Goal: Task Accomplishment & Management: Manage account settings

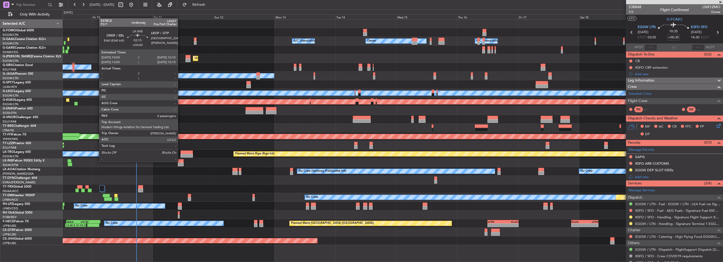
click at [180, 162] on div at bounding box center [181, 161] width 6 height 4
type input "0"
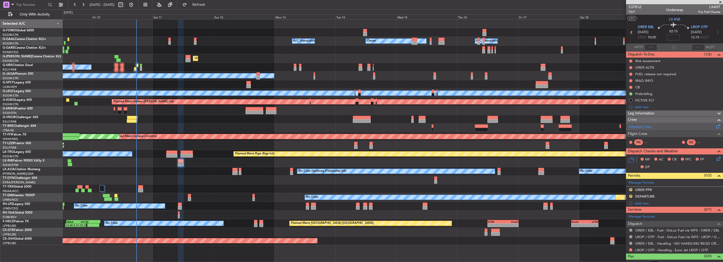
click at [644, 126] on link "Schedule Crew" at bounding box center [639, 126] width 23 height 5
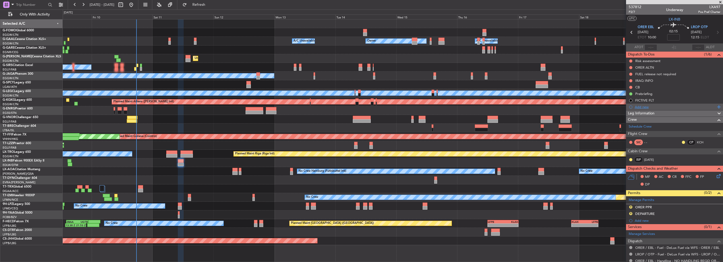
click at [658, 105] on div "Add new" at bounding box center [674, 107] width 81 height 4
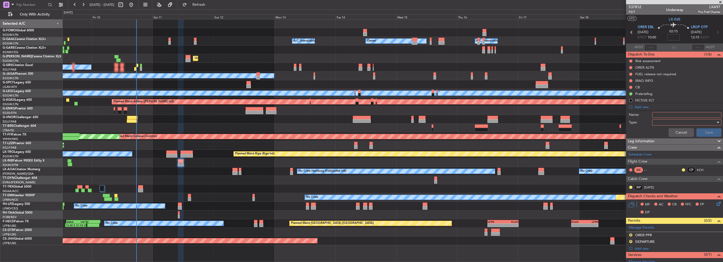
click at [661, 115] on input "Name:" at bounding box center [686, 115] width 69 height 6
type input "SIC NER"
click at [662, 121] on div at bounding box center [684, 123] width 61 height 8
click at [659, 130] on span "Generic" at bounding box center [684, 133] width 62 height 8
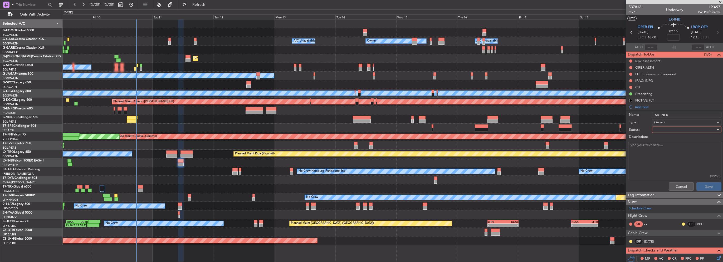
click at [665, 134] on div "Description:" at bounding box center [674, 137] width 102 height 7
click at [667, 131] on div at bounding box center [684, 130] width 61 height 8
drag, startPoint x: 667, startPoint y: 148, endPoint x: 675, endPoint y: 157, distance: 12.5
click at [667, 148] on span "In Progress" at bounding box center [684, 148] width 62 height 8
click at [710, 188] on button "Save" at bounding box center [708, 186] width 25 height 8
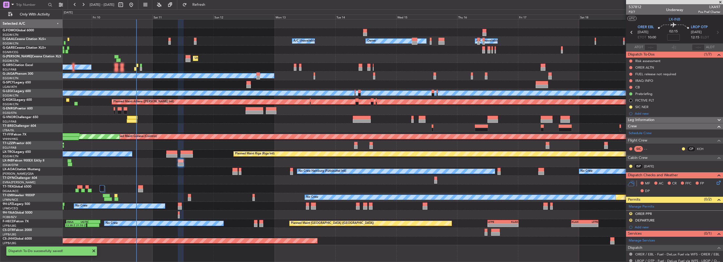
type input "+00:25"
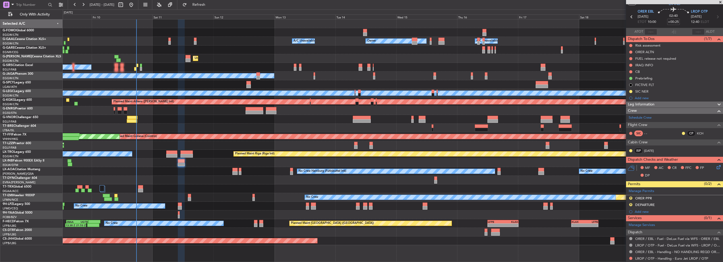
scroll to position [29, 0]
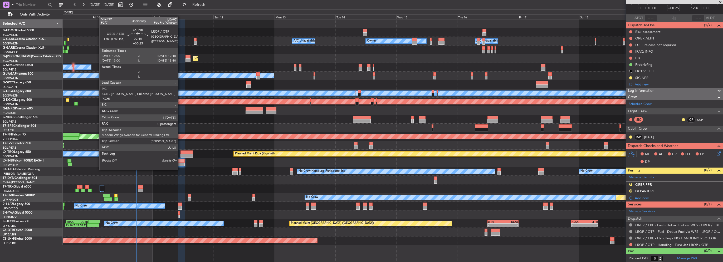
click at [180, 160] on div at bounding box center [181, 161] width 7 height 4
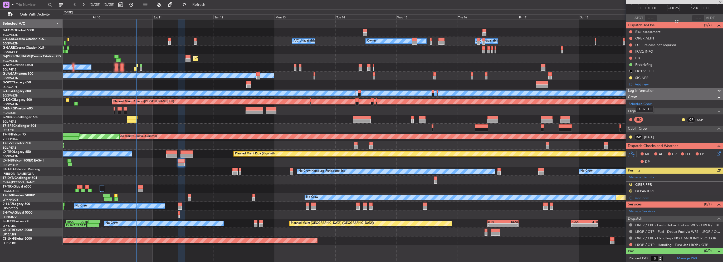
scroll to position [0, 0]
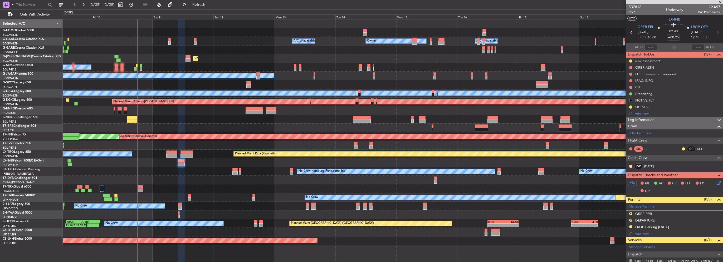
click at [198, 9] on fb-refresh-button "Refresh" at bounding box center [195, 4] width 37 height 9
click at [202, 7] on button "Refresh" at bounding box center [196, 5] width 32 height 8
click at [649, 134] on link "Schedule Crew" at bounding box center [639, 133] width 23 height 5
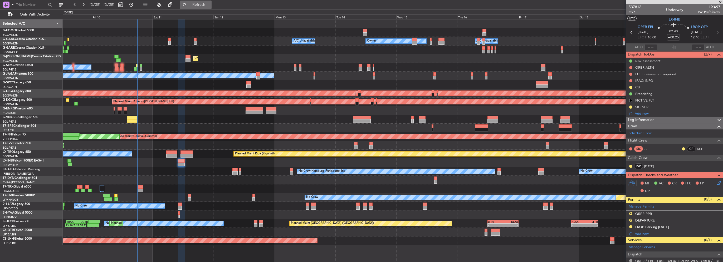
click at [211, 2] on button "Refresh" at bounding box center [196, 5] width 32 height 8
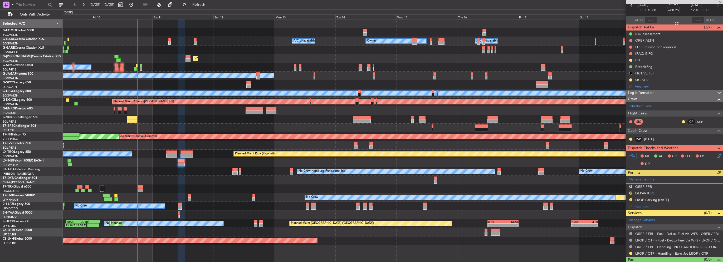
scroll to position [36, 0]
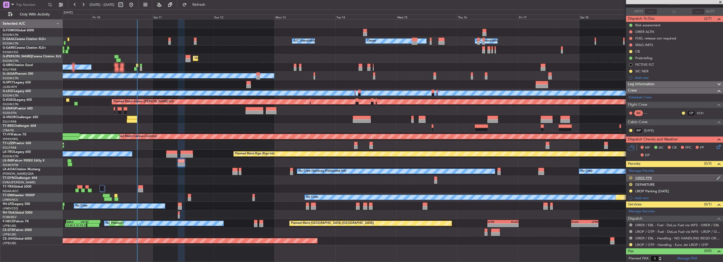
click at [630, 178] on button "R" at bounding box center [630, 177] width 3 height 3
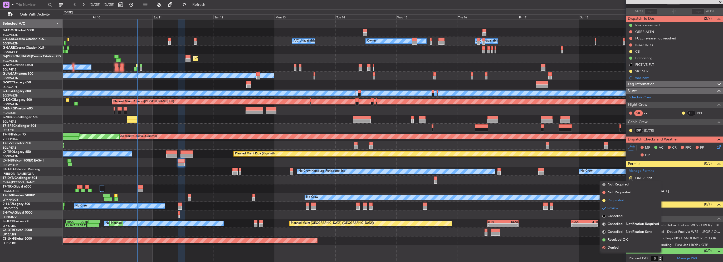
click at [615, 201] on span "Requested" at bounding box center [615, 200] width 17 height 5
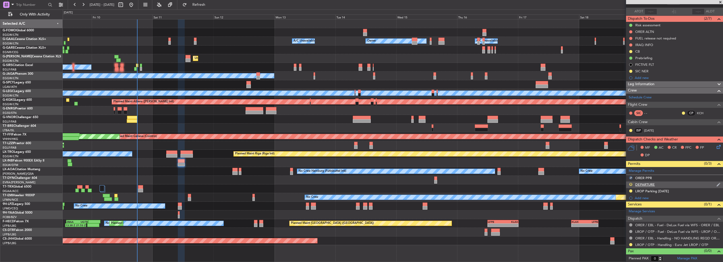
click at [630, 184] on button "R" at bounding box center [630, 184] width 3 height 3
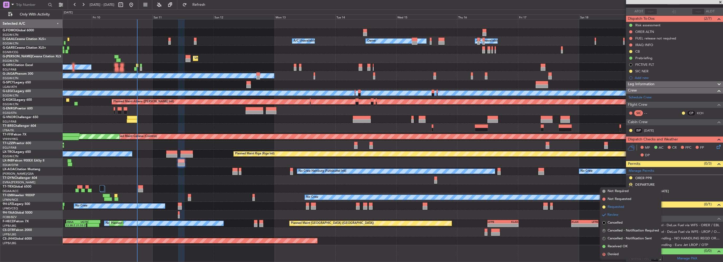
click at [623, 207] on span "Requested" at bounding box center [615, 207] width 17 height 5
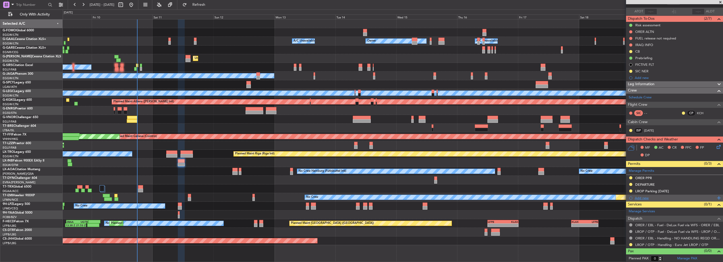
click at [643, 198] on div "Add new" at bounding box center [674, 198] width 81 height 4
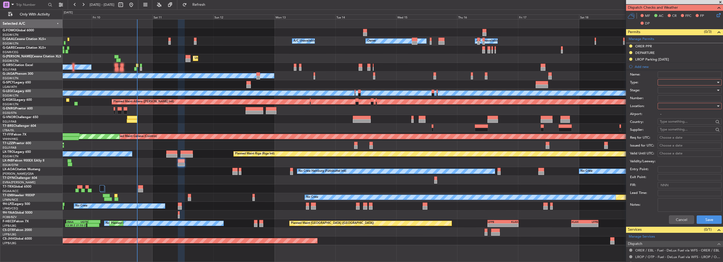
scroll to position [193, 0]
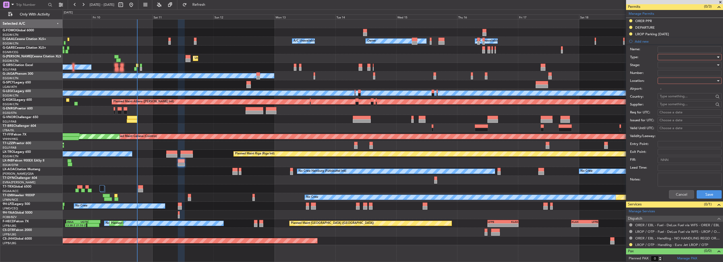
click at [671, 54] on div at bounding box center [687, 57] width 56 height 8
click at [669, 74] on span "Overflight" at bounding box center [687, 78] width 55 height 8
click at [673, 79] on div at bounding box center [687, 81] width 56 height 8
click at [670, 121] on span "Enroute" at bounding box center [687, 123] width 55 height 8
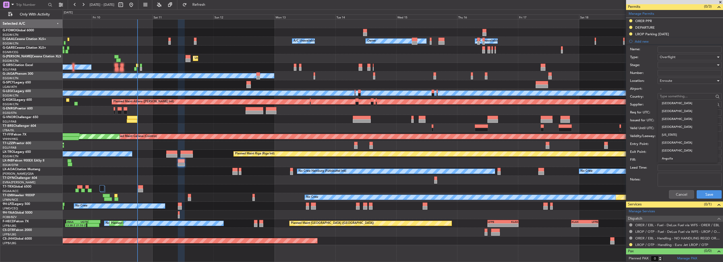
click at [674, 97] on input "text" at bounding box center [686, 96] width 54 height 8
click at [668, 119] on span "Turkey" at bounding box center [688, 119] width 52 height 8
type input "Turkey"
click at [664, 64] on div at bounding box center [687, 65] width 56 height 8
click at [675, 107] on span "Received OK" at bounding box center [687, 107] width 55 height 8
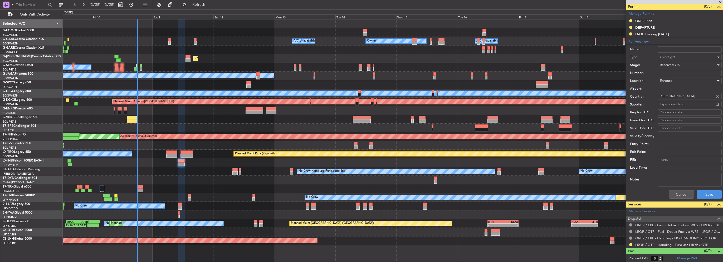
click at [670, 70] on input "Number:" at bounding box center [689, 73] width 64 height 6
type input "ECAC BUSINESS FLIGHT"
click at [704, 193] on button "Save" at bounding box center [708, 194] width 25 height 8
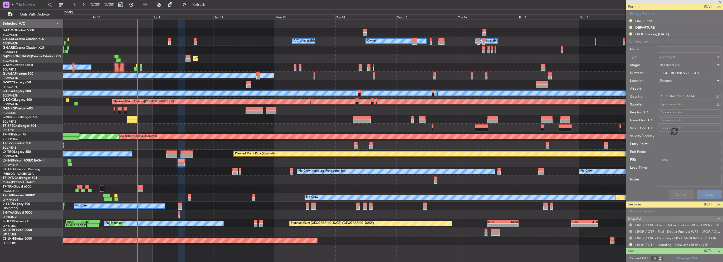
scroll to position [42, 0]
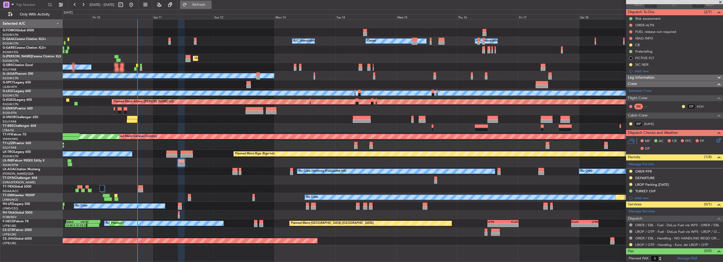
click at [211, 8] on button "Refresh" at bounding box center [196, 5] width 32 height 8
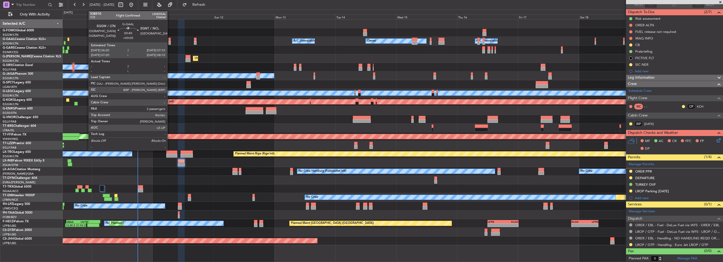
click at [170, 42] on div at bounding box center [169, 43] width 2 height 4
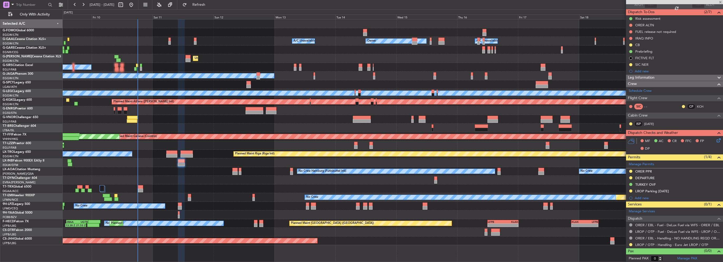
type input "+00:05"
type input "2"
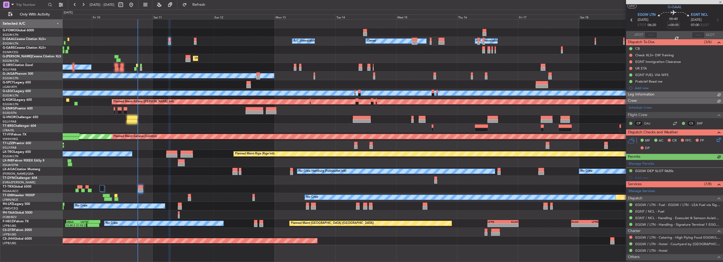
scroll to position [0, 0]
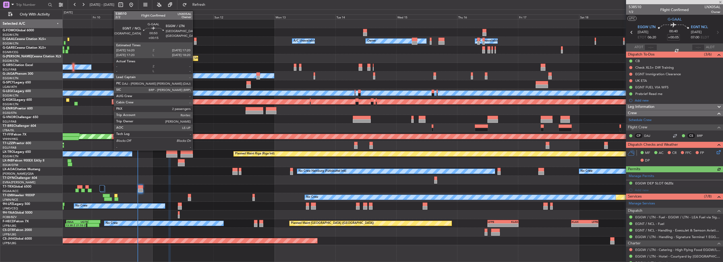
click at [195, 40] on div at bounding box center [195, 40] width 3 height 4
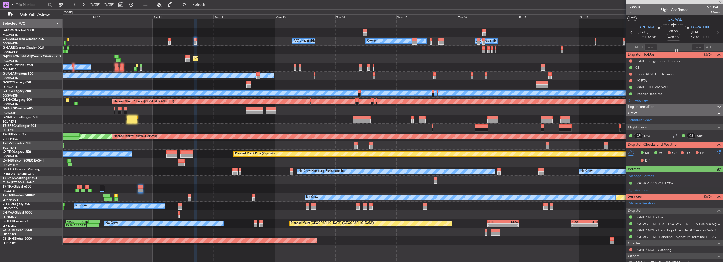
scroll to position [53, 0]
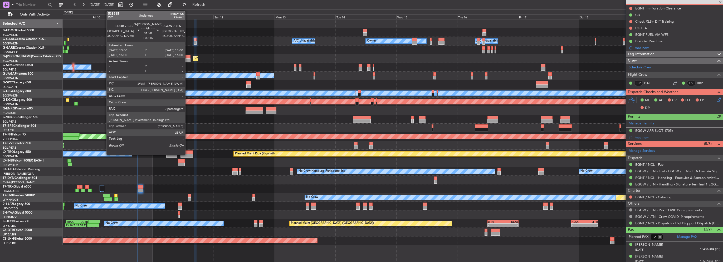
click at [187, 59] on div at bounding box center [187, 60] width 5 height 4
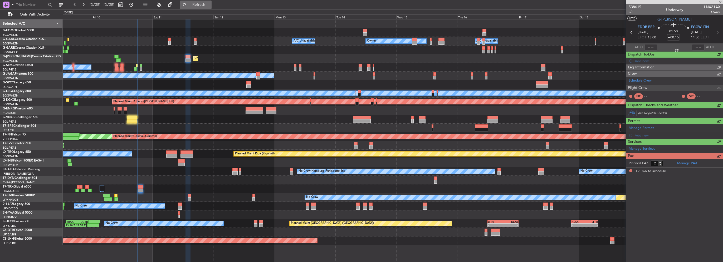
scroll to position [0, 0]
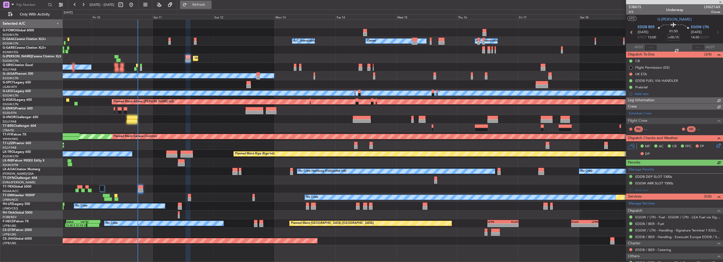
click at [210, 7] on span "Refresh" at bounding box center [199, 5] width 22 height 4
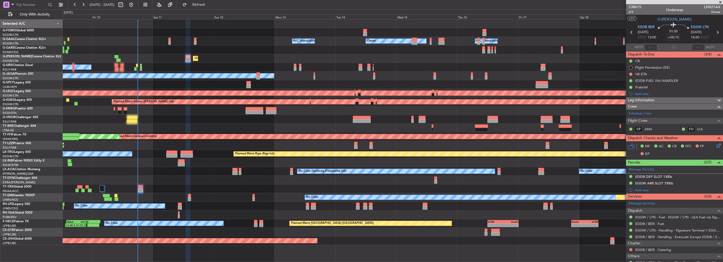
click at [129, 121] on div at bounding box center [132, 121] width 11 height 4
type input "+00:10"
type input "14:05"
type input "10"
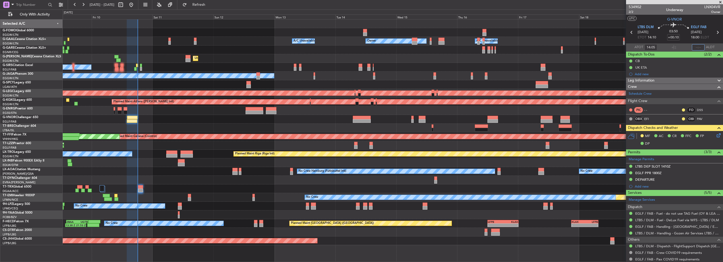
click at [697, 46] on input "text" at bounding box center [698, 47] width 13 height 6
type input "18:06"
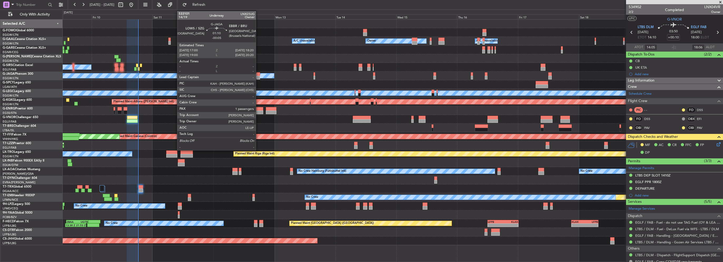
click at [258, 76] on div at bounding box center [257, 78] width 3 height 4
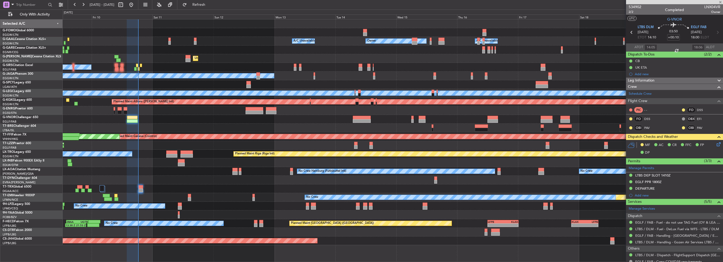
type input "-00:05"
type input "1"
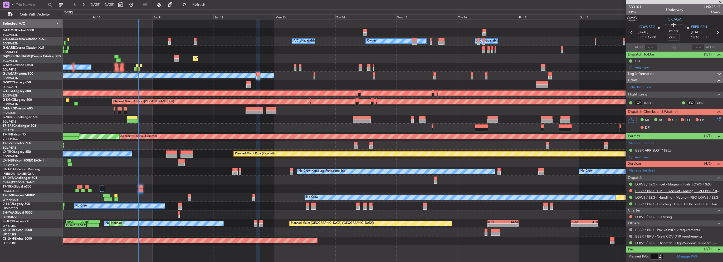
click at [680, 192] on link "EBBR / BRU - Fuel - ExecuJet (Abelag) Fuel EBBR / BRU" at bounding box center [677, 191] width 85 height 4
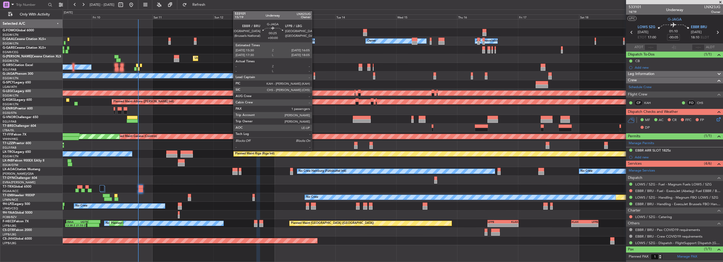
click at [314, 76] on div at bounding box center [314, 78] width 2 height 4
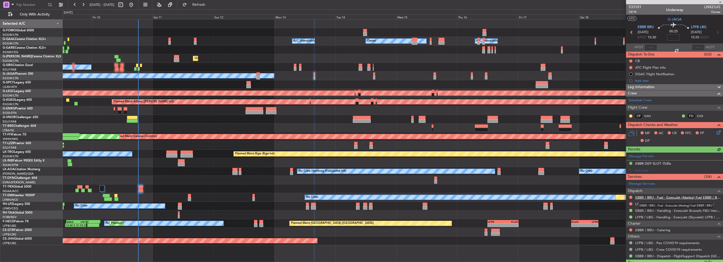
click at [674, 198] on link "EBBR / BRU - Fuel - ExecuJet (Abelag) Fuel EBBR / BRU" at bounding box center [677, 197] width 85 height 4
click at [315, 77] on div "No Crew Planned Maint Paris (Le Bourget) Planned Maint London (Luton)" at bounding box center [393, 76] width 660 height 9
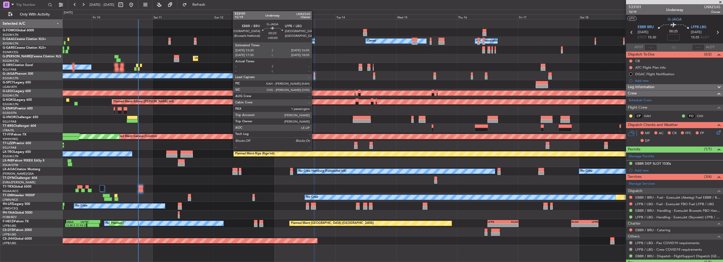
click at [314, 77] on div at bounding box center [314, 78] width 2 height 4
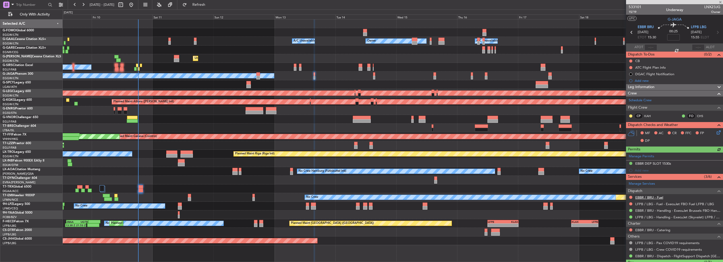
click at [650, 195] on link "EBBR / BRU - Fuel" at bounding box center [649, 197] width 28 height 4
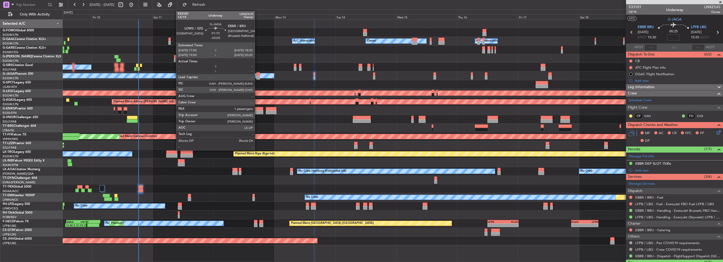
click at [257, 75] on div at bounding box center [257, 74] width 3 height 4
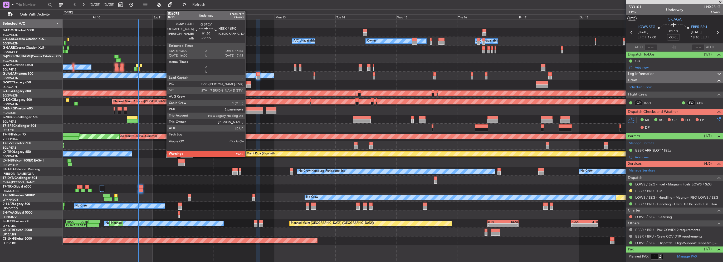
click at [248, 85] on div at bounding box center [248, 87] width 4 height 4
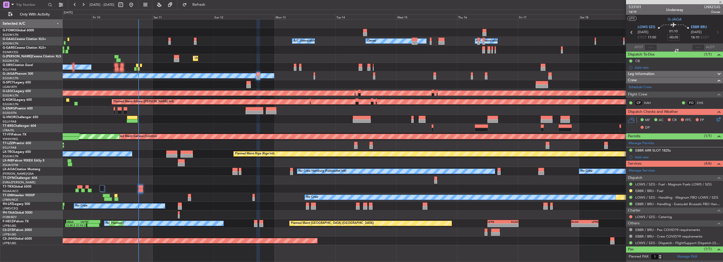
type input "-00:15"
type input "2"
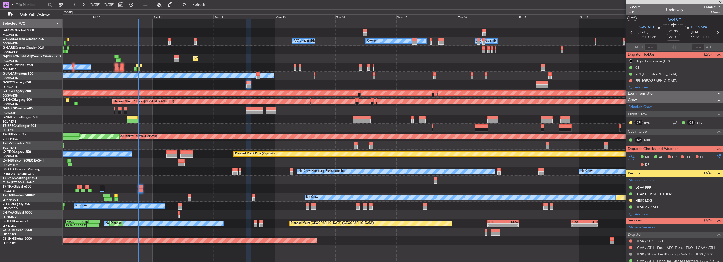
click at [366, 245] on div "- - EGGW 03:55 Z KSFO 14:45 Z Owner Owner A/C Unavailable A/C Unavailable Unpla…" at bounding box center [393, 140] width 660 height 243
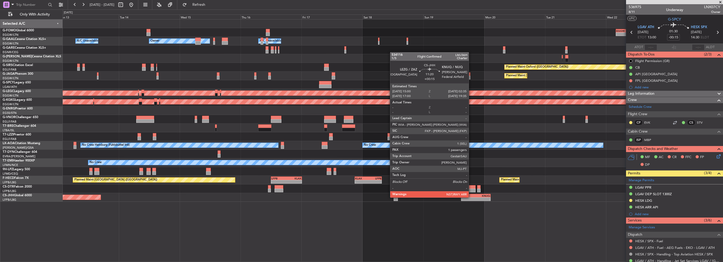
click at [471, 198] on div "- -" at bounding box center [475, 200] width 29 height 4
type input "+00:15"
type input "1"
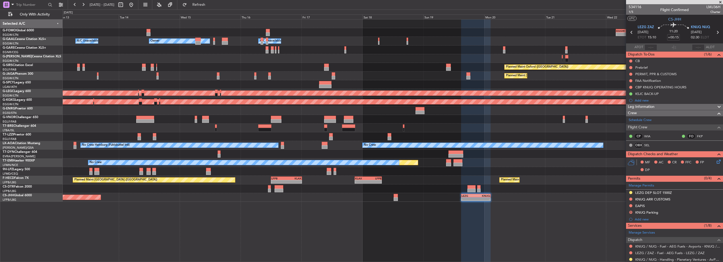
click at [511, 92] on div "- - EGGW 03:55 Z KSFO 14:45 Z - - KSFO 22:15 Z EGGW 08:00 Z Owner Owner A/C Una…" at bounding box center [393, 110] width 660 height 182
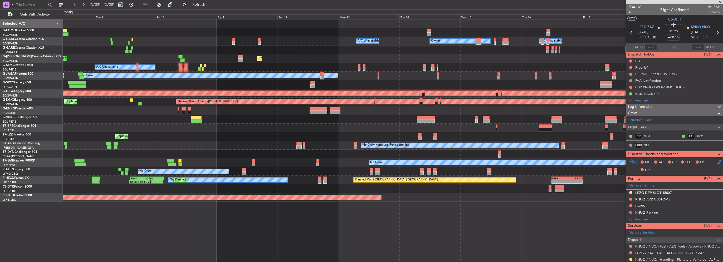
click at [232, 61] on div "Unplanned Maint London (Luton) Planned Maint London (Luton)" at bounding box center [393, 58] width 660 height 9
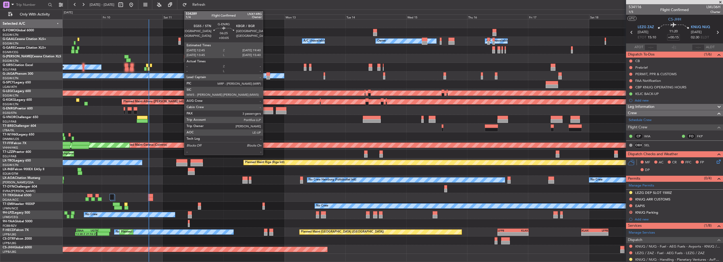
click at [265, 112] on div at bounding box center [264, 113] width 18 height 4
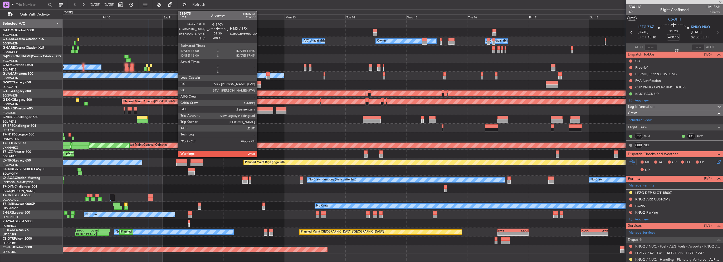
type input "+00:05"
type input "3"
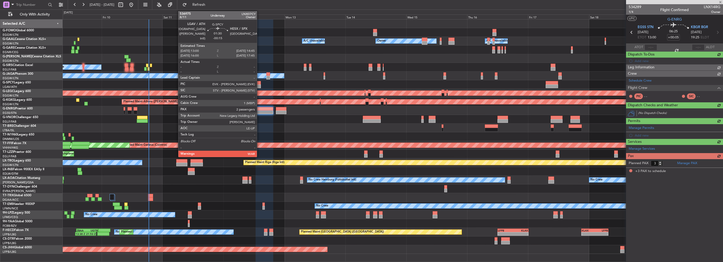
click at [259, 84] on div at bounding box center [258, 83] width 4 height 4
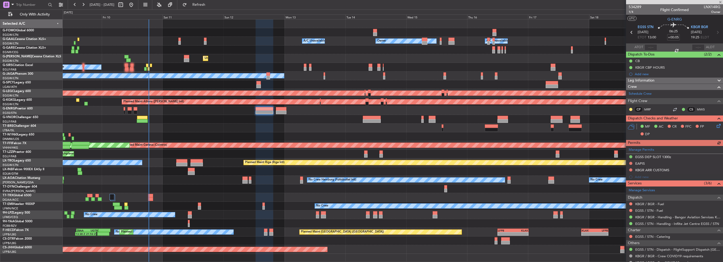
type input "-00:15"
type input "2"
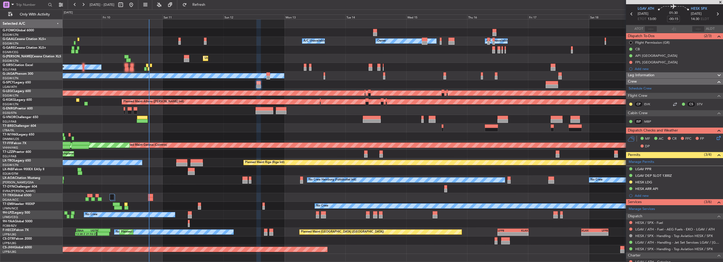
scroll to position [26, 0]
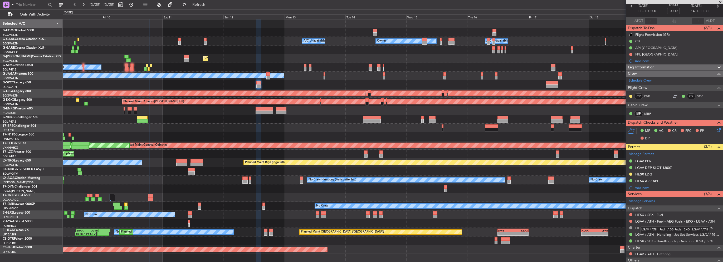
click at [693, 220] on link "LGAV / ATH - Fuel - AEG Fuels - EKO - LGAV / ATH" at bounding box center [675, 221] width 80 height 4
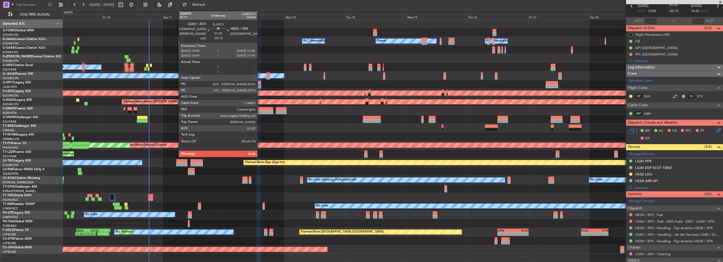
click at [260, 86] on div at bounding box center [258, 87] width 4 height 4
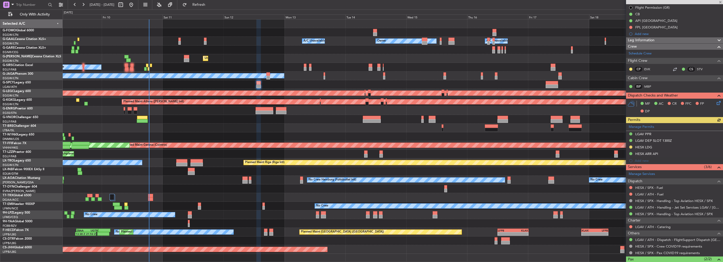
scroll to position [79, 0]
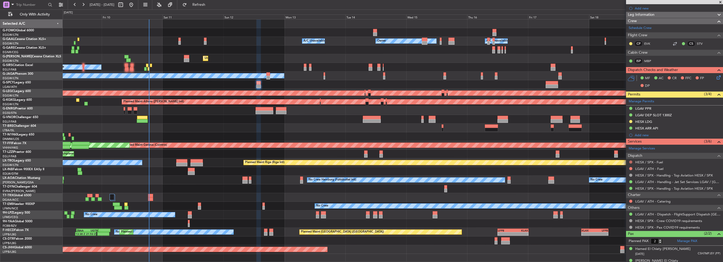
click at [631, 161] on button at bounding box center [630, 162] width 3 height 3
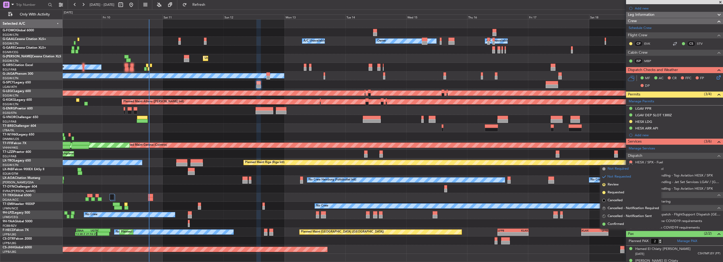
click at [609, 169] on span "Not Required" at bounding box center [617, 168] width 21 height 5
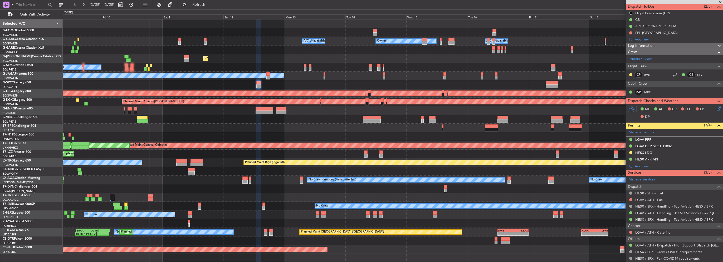
scroll to position [33, 0]
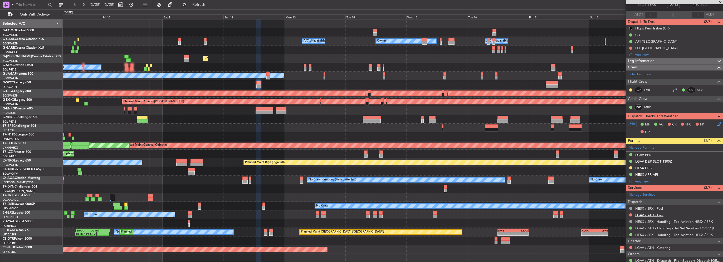
click at [659, 213] on link "LGAV / ATH - Fuel" at bounding box center [649, 215] width 28 height 4
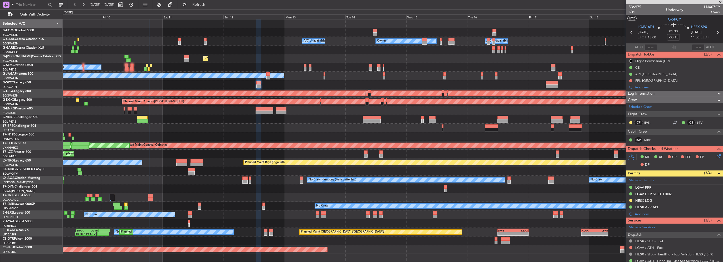
scroll to position [33, 0]
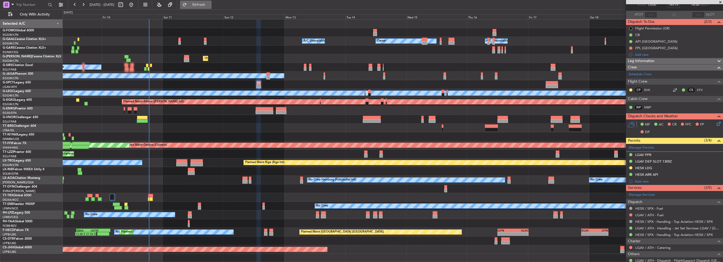
click at [204, 8] on button "Refresh" at bounding box center [196, 5] width 32 height 8
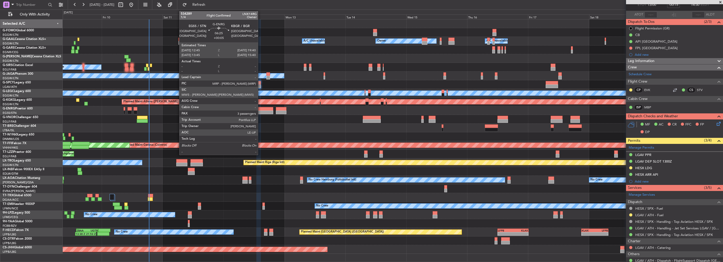
click at [260, 109] on div at bounding box center [264, 109] width 18 height 4
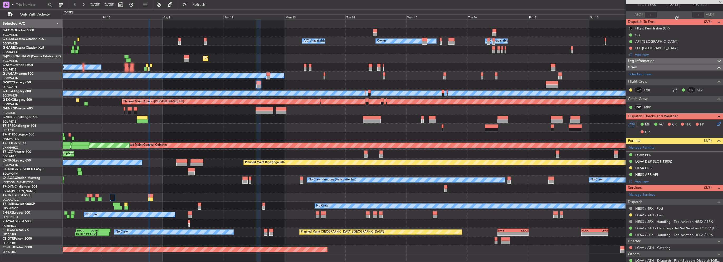
type input "+00:05"
type input "3"
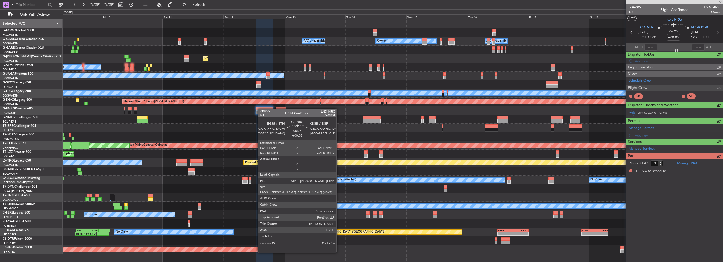
scroll to position [0, 0]
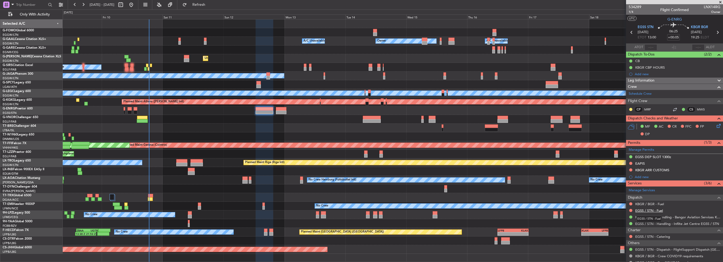
click at [658, 209] on link "EGSS / STN - Fuel" at bounding box center [649, 211] width 28 height 4
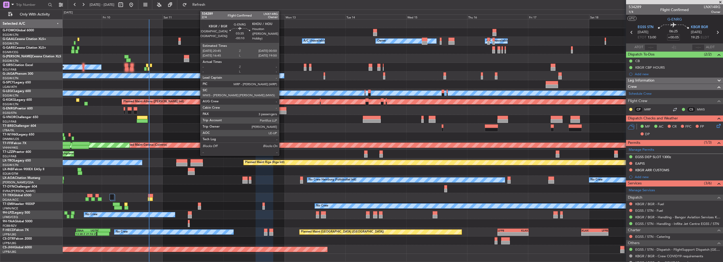
click at [281, 111] on div at bounding box center [281, 113] width 11 height 4
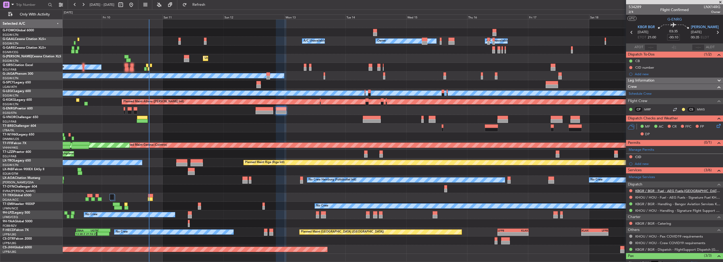
click at [704, 190] on link "KBGR / BGR - Fuel - AEG Fuels-[GEOGRAPHIC_DATA]-KBGR / [GEOGRAPHIC_DATA]" at bounding box center [677, 191] width 85 height 4
click at [671, 198] on link "KHOU / HOU - Fuel - AEG Fuels - Signature Fuel KHOU / HOU" at bounding box center [677, 197] width 85 height 4
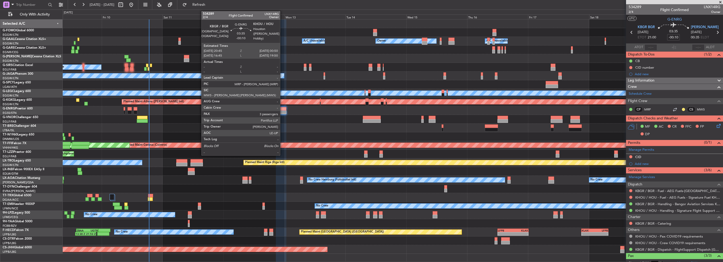
click at [282, 111] on div at bounding box center [281, 113] width 11 height 4
click at [282, 110] on div at bounding box center [281, 109] width 11 height 4
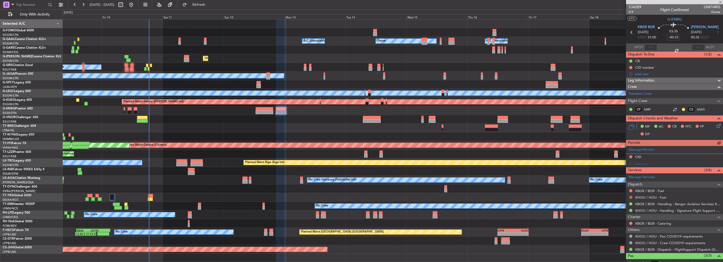
click at [630, 197] on button at bounding box center [630, 197] width 3 height 3
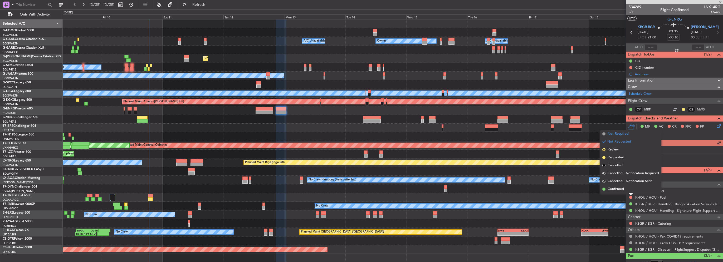
click at [614, 134] on span "Not Required" at bounding box center [617, 133] width 21 height 5
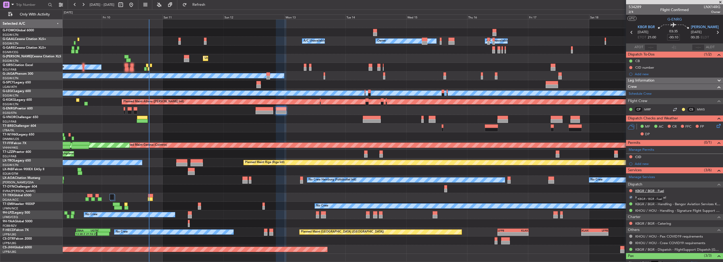
click at [646, 192] on link "KBGR / BGR - Fuel" at bounding box center [649, 191] width 29 height 4
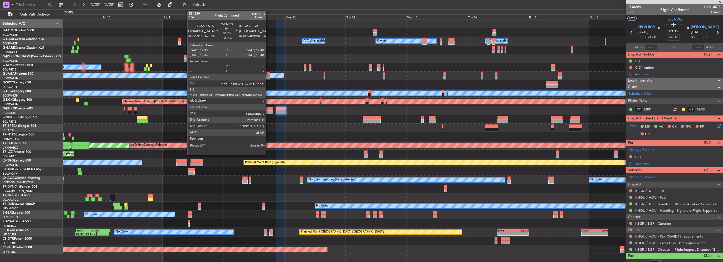
click at [268, 109] on div at bounding box center [264, 109] width 18 height 4
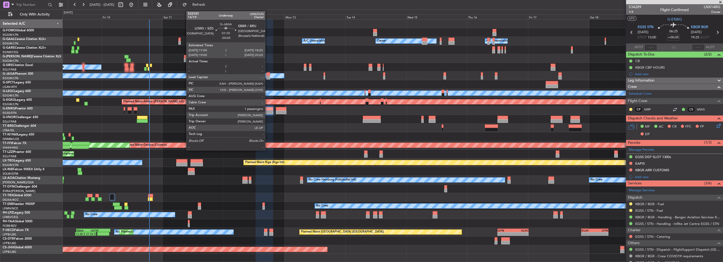
click at [267, 76] on div at bounding box center [267, 78] width 3 height 4
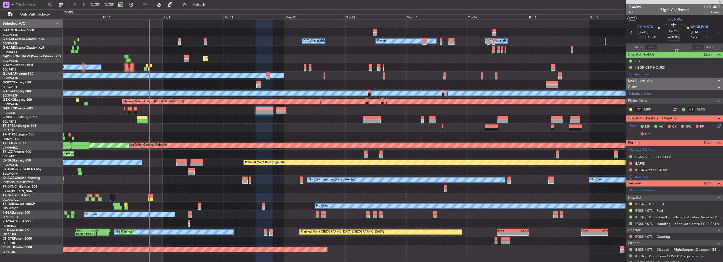
type input "-00:05"
type input "1"
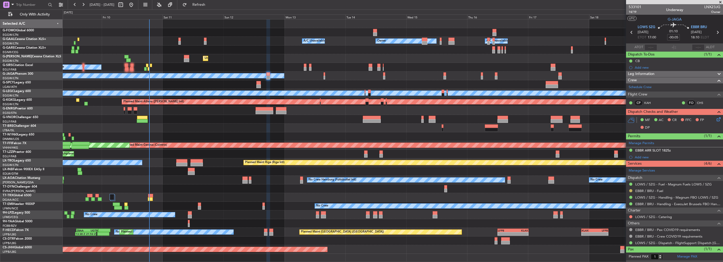
click at [629, 189] on button at bounding box center [630, 190] width 3 height 3
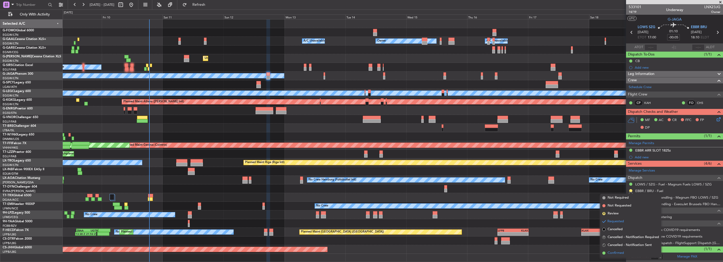
click at [615, 253] on span "Confirmed" at bounding box center [615, 253] width 16 height 5
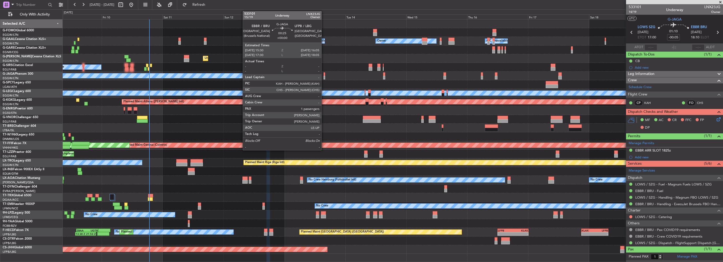
click at [324, 75] on div at bounding box center [324, 74] width 2 height 4
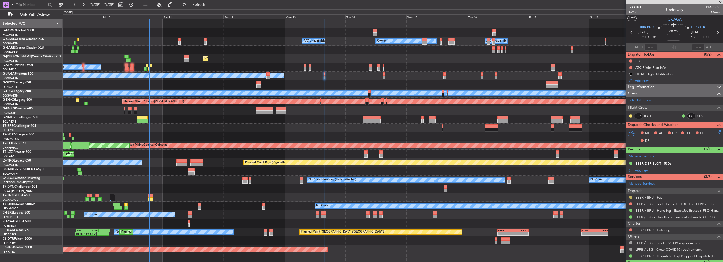
click at [630, 196] on button at bounding box center [630, 197] width 3 height 3
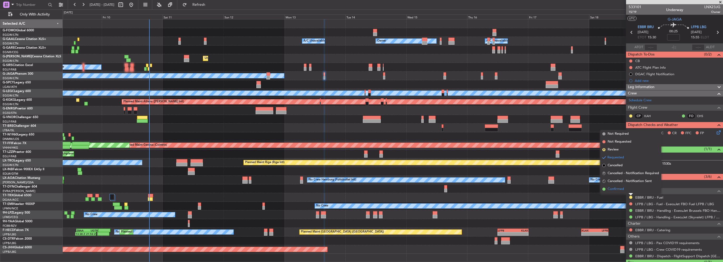
click at [616, 190] on span "Confirmed" at bounding box center [615, 189] width 16 height 5
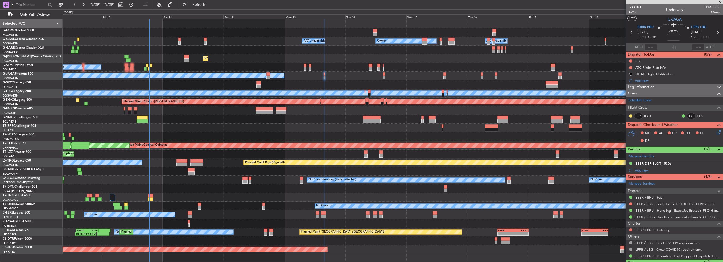
click at [245, 182] on div at bounding box center [244, 182] width 5 height 4
type input "+00:30"
type input "2"
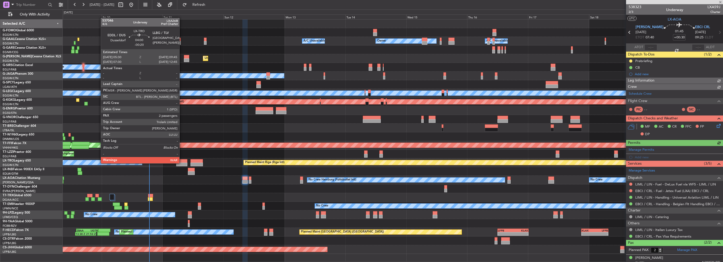
click at [182, 163] on div at bounding box center [181, 165] width 11 height 4
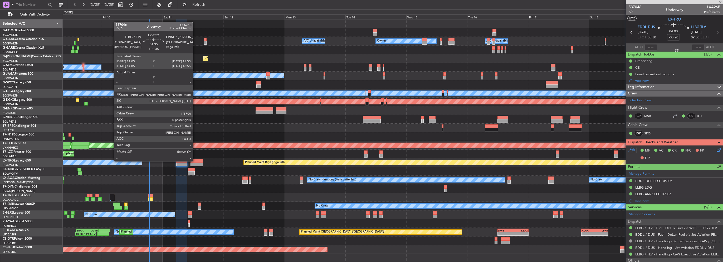
click at [195, 161] on div at bounding box center [196, 161] width 12 height 4
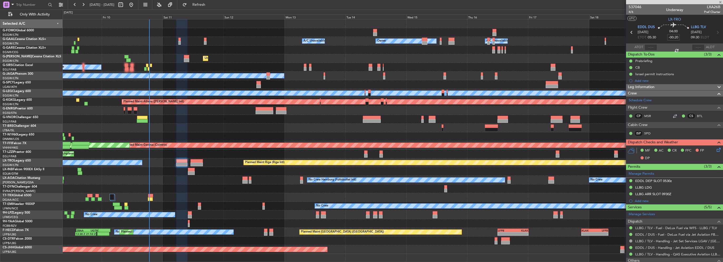
type input "+00:35"
type input "0"
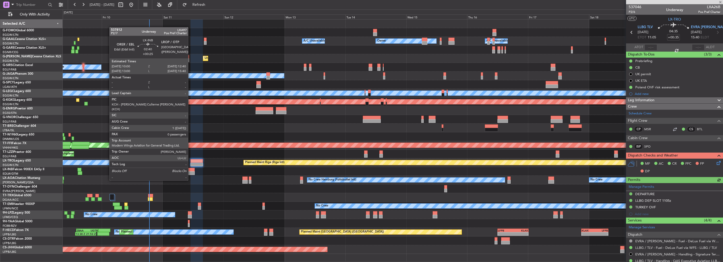
click at [191, 171] on div at bounding box center [191, 170] width 7 height 4
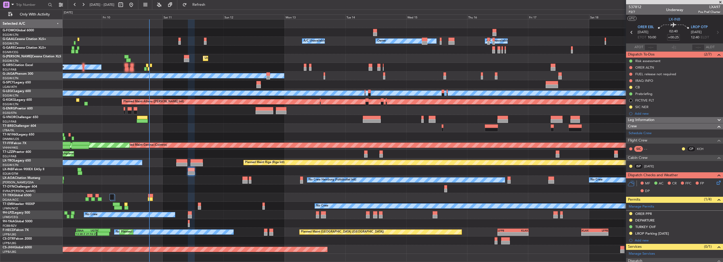
scroll to position [42, 0]
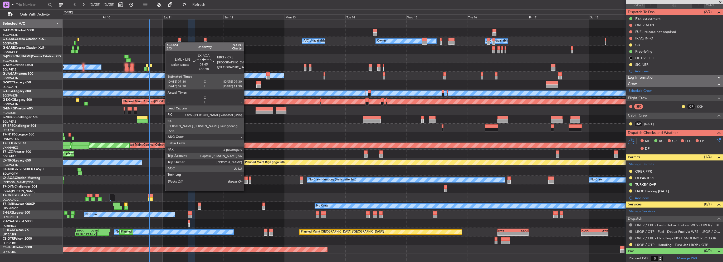
click at [246, 181] on div at bounding box center [244, 182] width 5 height 4
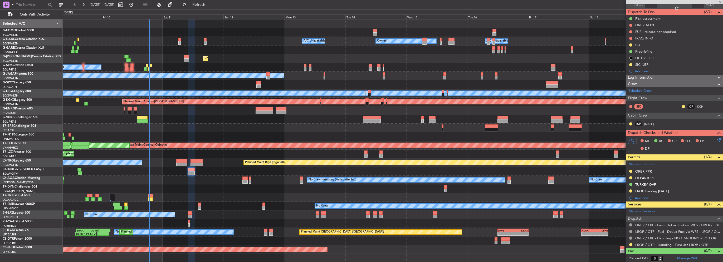
type input "+00:30"
type input "2"
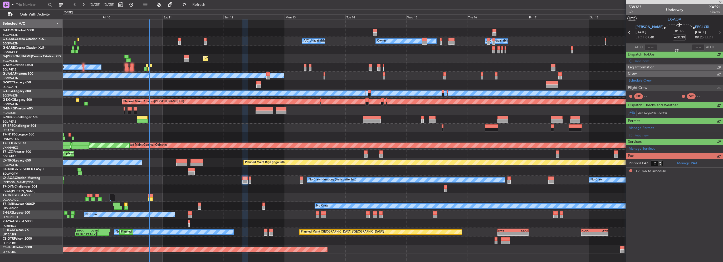
scroll to position [0, 0]
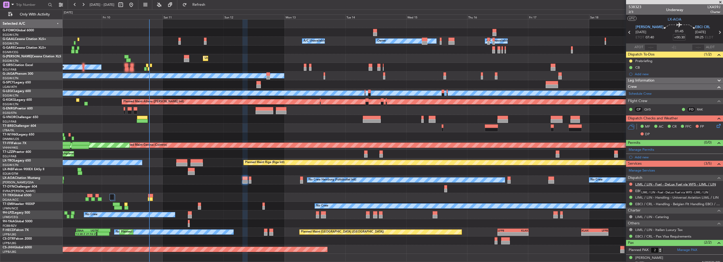
click at [674, 183] on link "LIML / LIN - Fuel - DeLux Fuel via WFS - LIML / LIN" at bounding box center [675, 184] width 81 height 4
click at [679, 189] on link "EBCI / CRL - Fuel - Jetex Fuel (LXA) EBCI / CRL" at bounding box center [672, 191] width 74 height 4
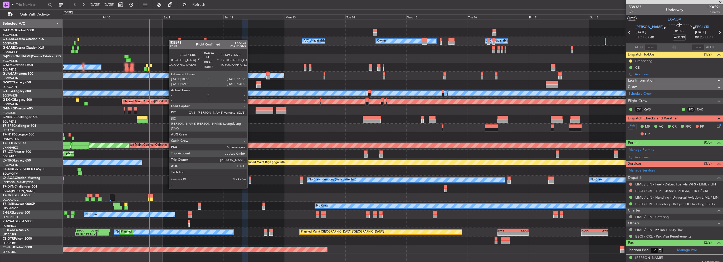
click at [250, 179] on div at bounding box center [250, 179] width 3 height 4
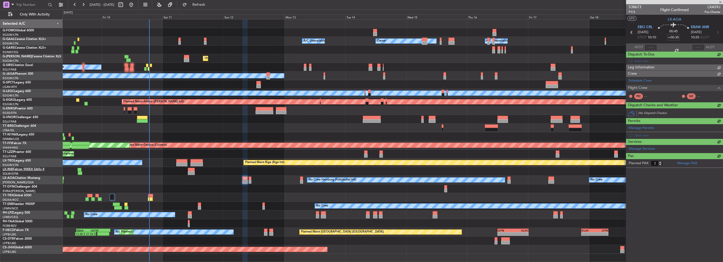
type input "+00:15"
type input "0"
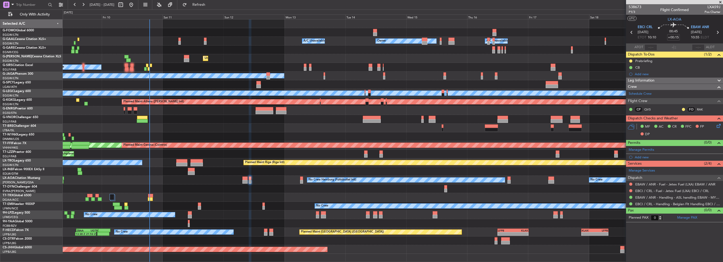
click at [250, 177] on div at bounding box center [250, 179] width 3 height 4
click at [677, 185] on link "EBAW / ANR - Fuel - Jetex Fuel (LXA) EBAW / ANR" at bounding box center [675, 184] width 80 height 4
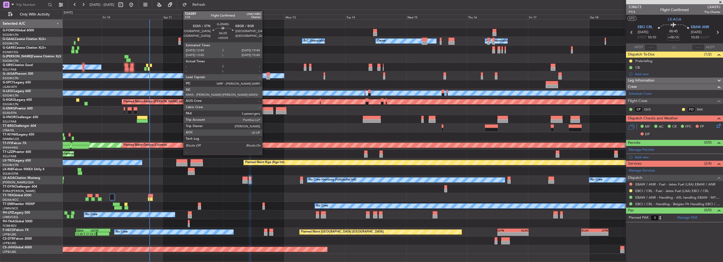
click at [264, 111] on div at bounding box center [264, 113] width 18 height 4
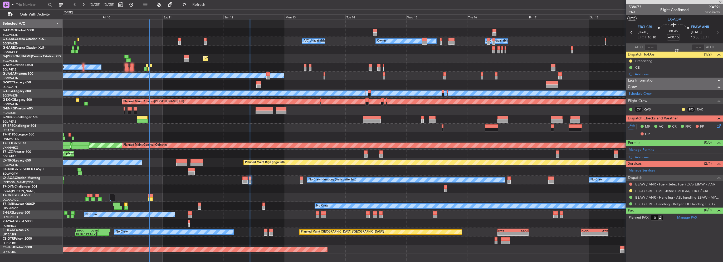
type input "+00:05"
type input "3"
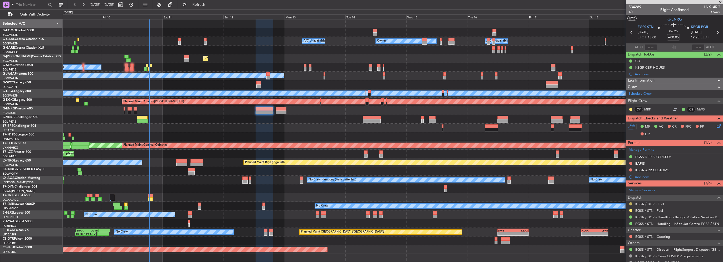
click at [629, 203] on button at bounding box center [630, 204] width 3 height 3
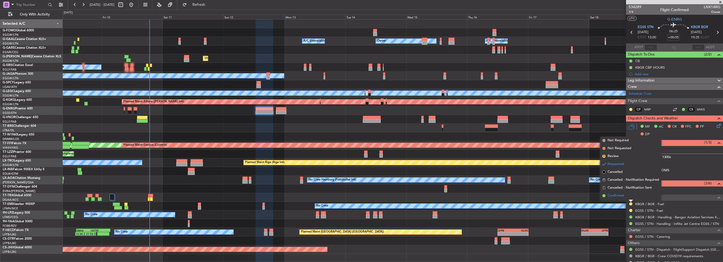
click at [617, 196] on span "Confirmed" at bounding box center [615, 195] width 16 height 5
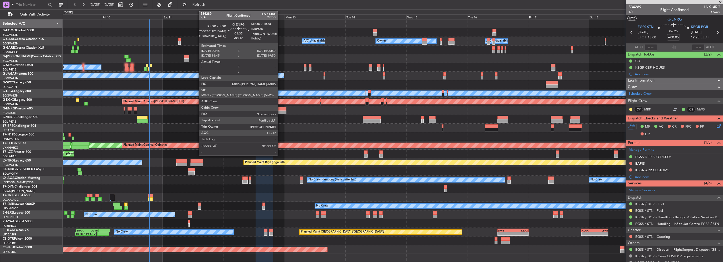
click at [280, 111] on div at bounding box center [281, 113] width 11 height 4
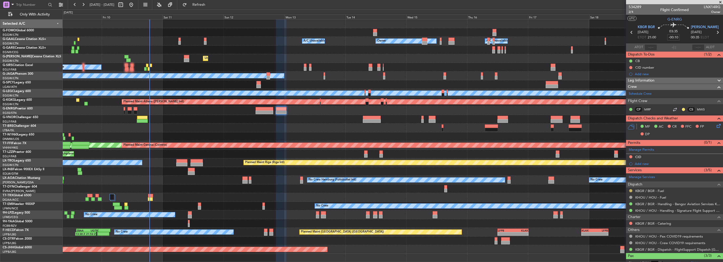
click at [631, 189] on button at bounding box center [630, 190] width 3 height 3
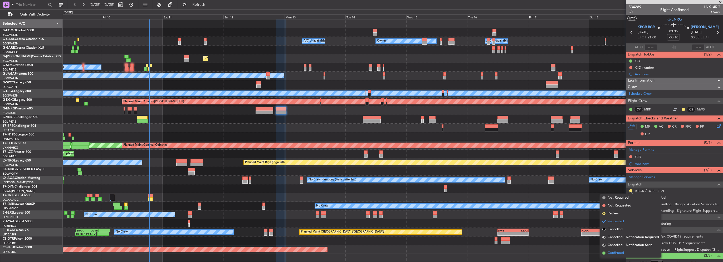
click at [610, 253] on span "Confirmed" at bounding box center [615, 253] width 16 height 5
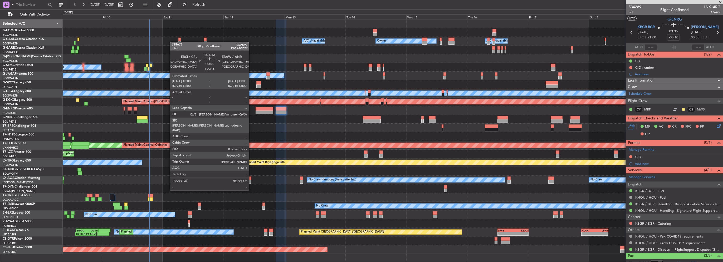
click at [251, 181] on div at bounding box center [250, 182] width 3 height 4
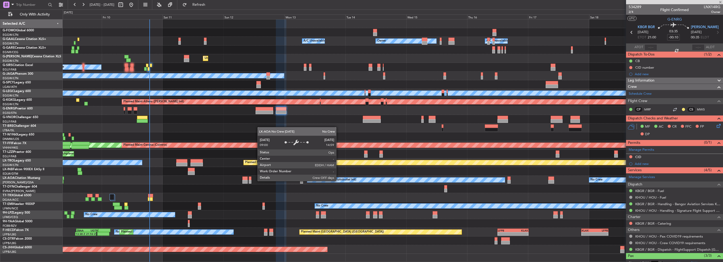
type input "+00:15"
type input "0"
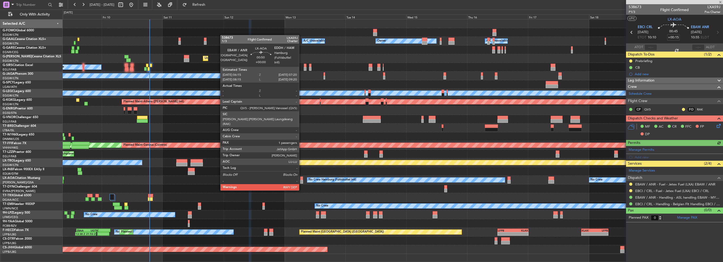
click at [301, 180] on div at bounding box center [301, 182] width 3 height 4
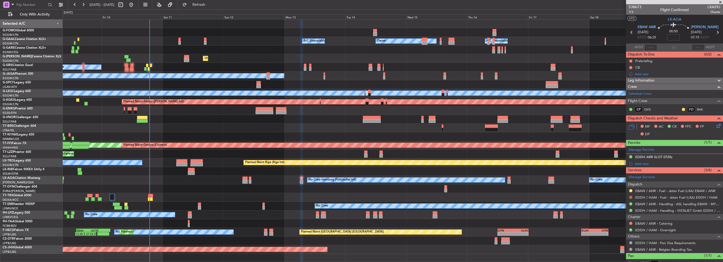
click at [631, 197] on button at bounding box center [630, 197] width 3 height 3
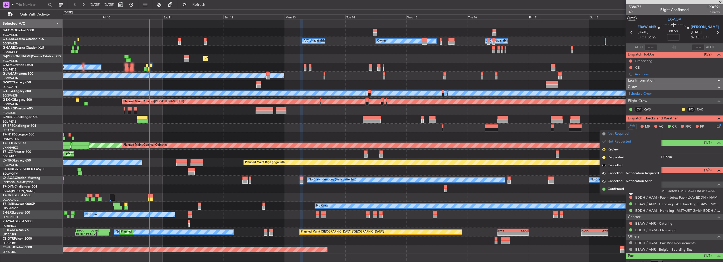
click at [609, 134] on span "Not Required" at bounding box center [617, 133] width 21 height 5
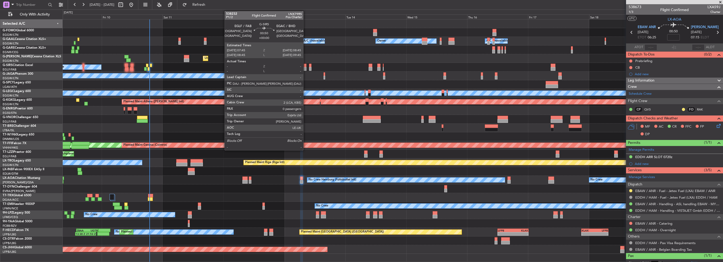
click at [305, 68] on div at bounding box center [305, 69] width 3 height 4
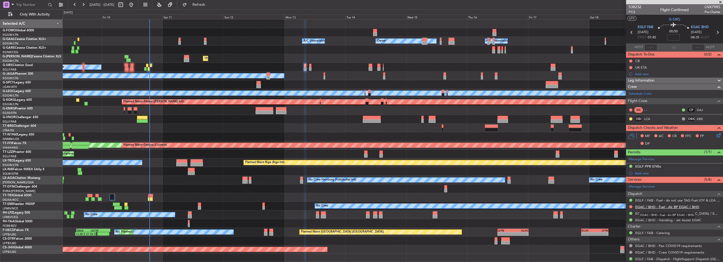
click at [673, 205] on link "EGAC / BHD - Fuel - Air BP EGAC / BHD" at bounding box center [667, 207] width 64 height 4
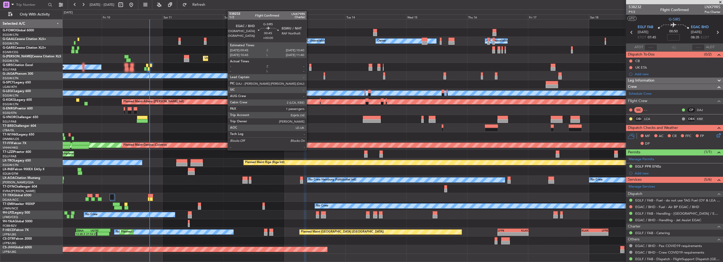
click at [309, 68] on div at bounding box center [310, 69] width 2 height 4
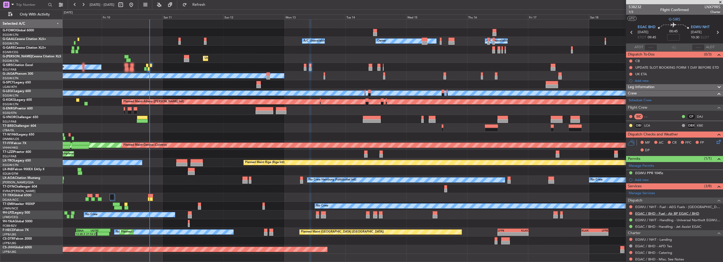
click at [658, 213] on link "EGAC / BHD - Fuel - Air BP EGAC / BHD" at bounding box center [667, 213] width 64 height 4
click at [660, 207] on link "EGWU / NHT - Fuel - AEG Fuels - [GEOGRAPHIC_DATA] / [GEOGRAPHIC_DATA]" at bounding box center [677, 207] width 85 height 4
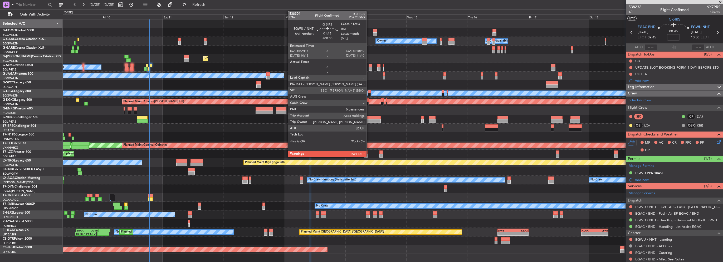
click at [369, 64] on div at bounding box center [370, 66] width 4 height 4
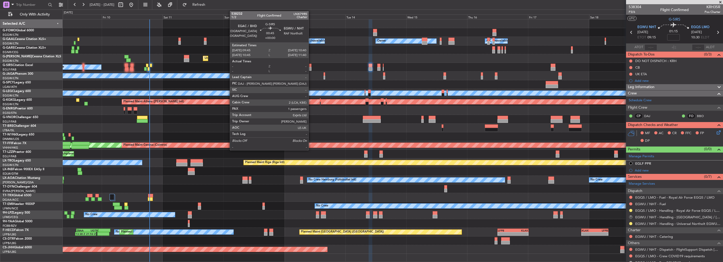
click at [311, 67] on div at bounding box center [310, 66] width 2 height 4
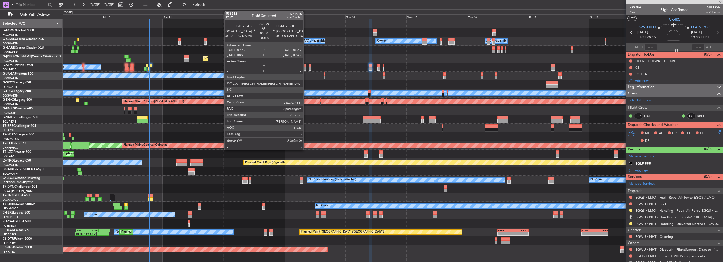
type input "1"
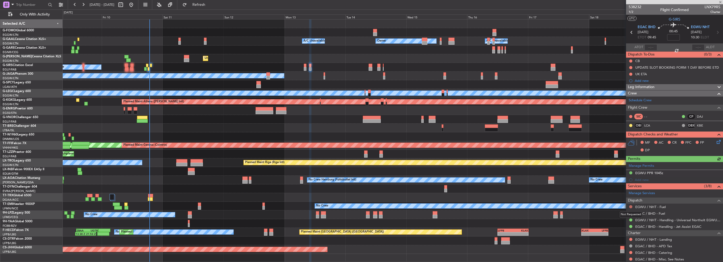
click at [629, 206] on button at bounding box center [630, 206] width 3 height 3
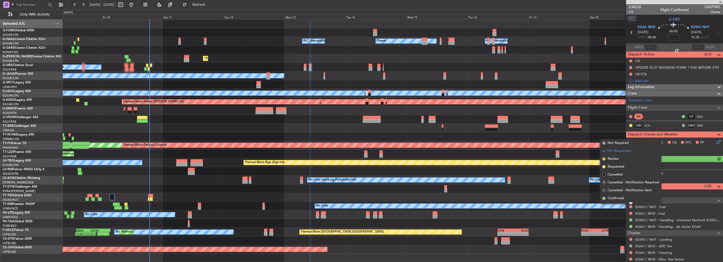
click at [611, 143] on span "Not Required" at bounding box center [617, 143] width 21 height 5
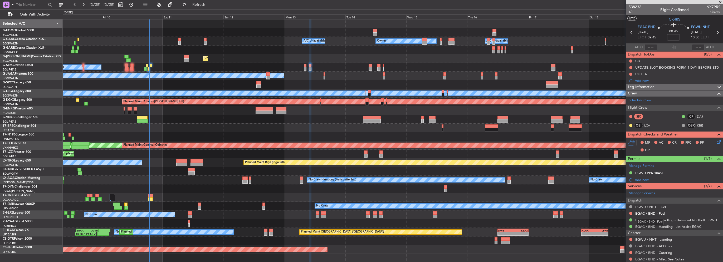
click at [657, 214] on link "EGAC / BHD - Fuel" at bounding box center [650, 213] width 30 height 4
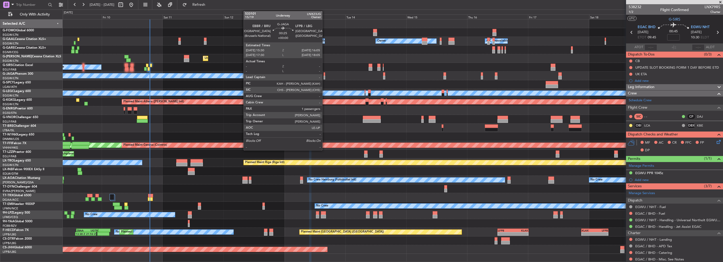
click at [324, 76] on div at bounding box center [324, 78] width 2 height 4
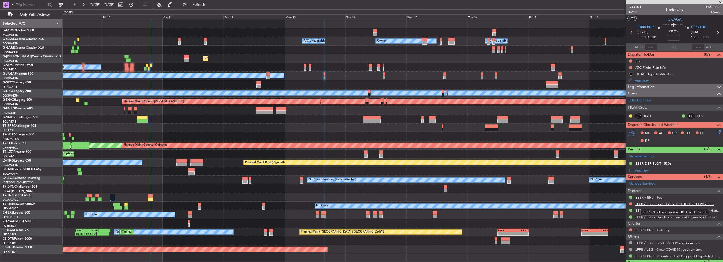
click at [696, 204] on link "LFPB / LBG - Fuel - ExecuJet FBO Fuel LFPB / LBG" at bounding box center [674, 204] width 79 height 4
click at [325, 75] on div "No Crew Planned Maint [GEOGRAPHIC_DATA] ([GEOGRAPHIC_DATA]) Planned Maint [GEOG…" at bounding box center [393, 76] width 660 height 9
click at [323, 76] on div at bounding box center [324, 78] width 2 height 4
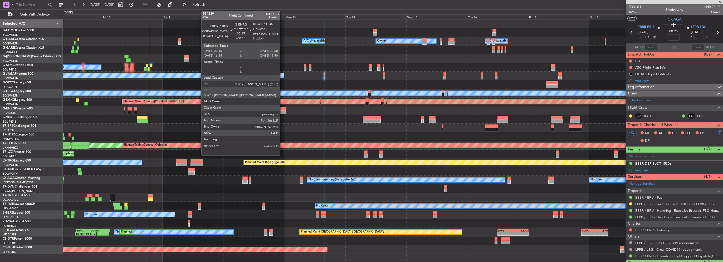
click at [282, 111] on div at bounding box center [281, 113] width 11 height 4
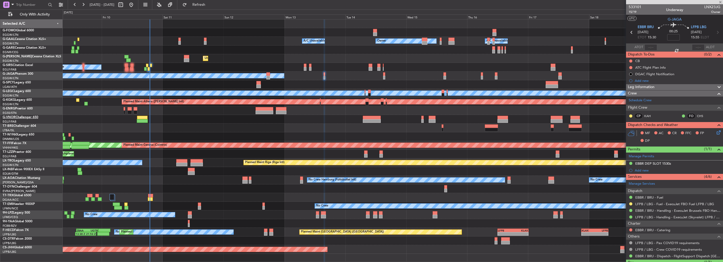
type input "-00:10"
type input "3"
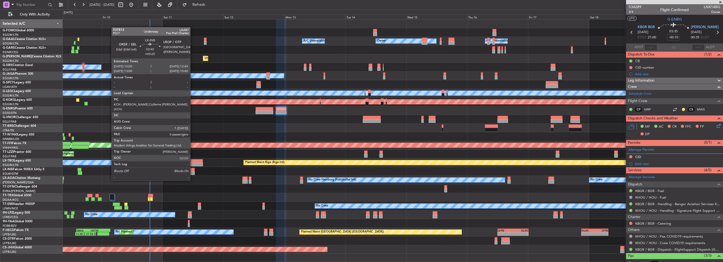
click at [193, 171] on div at bounding box center [191, 170] width 7 height 4
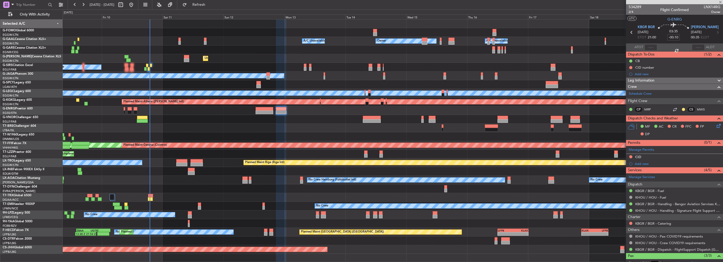
type input "+00:25"
type input "0"
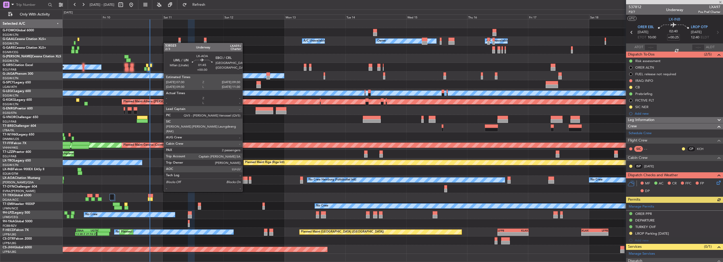
click at [245, 182] on div at bounding box center [244, 182] width 5 height 4
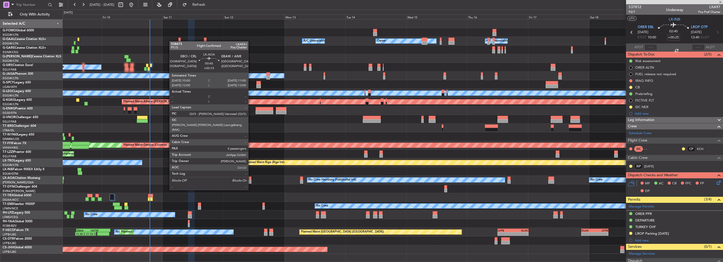
type input "+00:30"
type input "2"
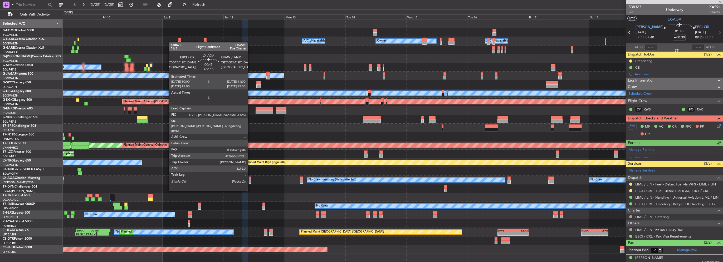
click at [250, 181] on div at bounding box center [250, 182] width 3 height 4
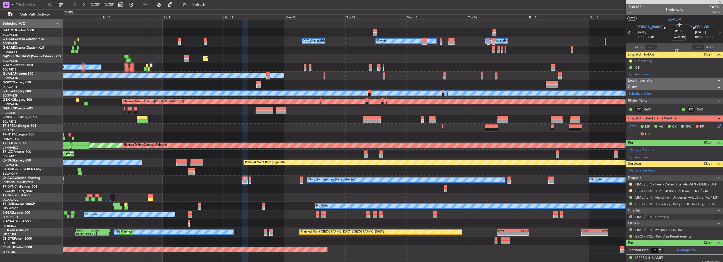
type input "+00:15"
type input "0"
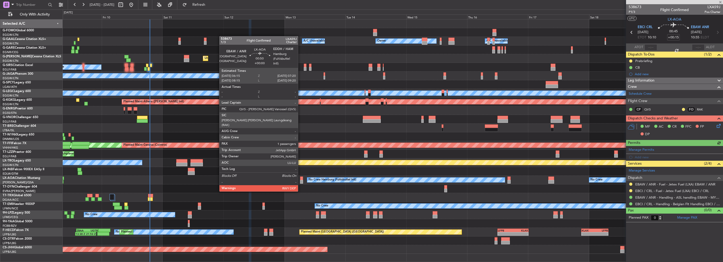
click at [300, 181] on div at bounding box center [301, 182] width 3 height 4
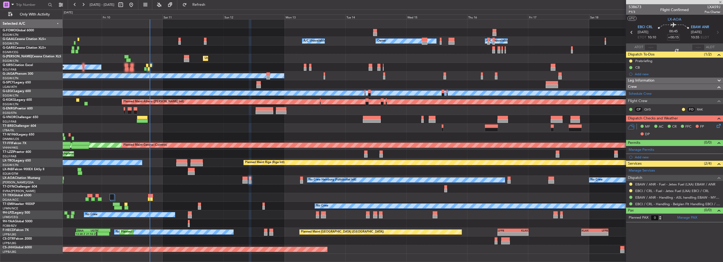
type input "1"
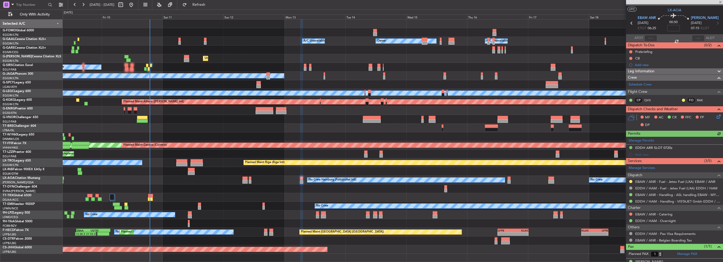
scroll to position [17, 0]
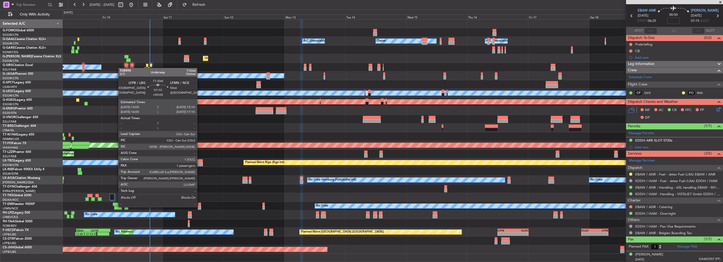
click at [199, 207] on div at bounding box center [199, 208] width 3 height 4
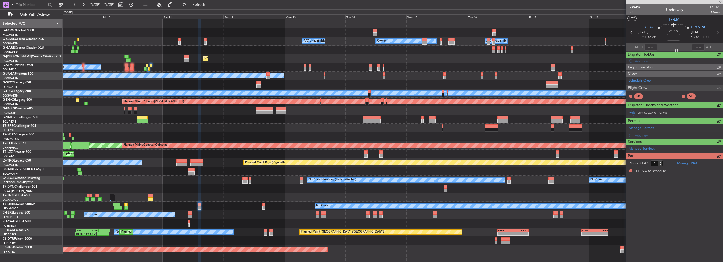
scroll to position [0, 0]
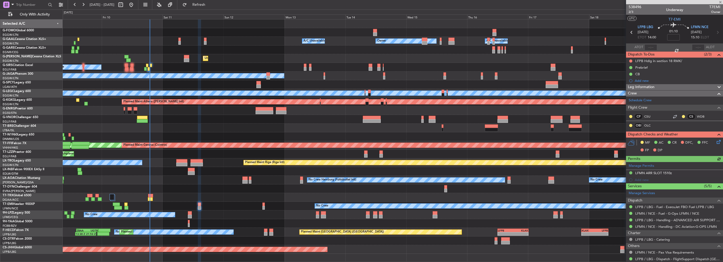
click at [265, 207] on div "Planned Maint No Crew" at bounding box center [393, 206] width 660 height 9
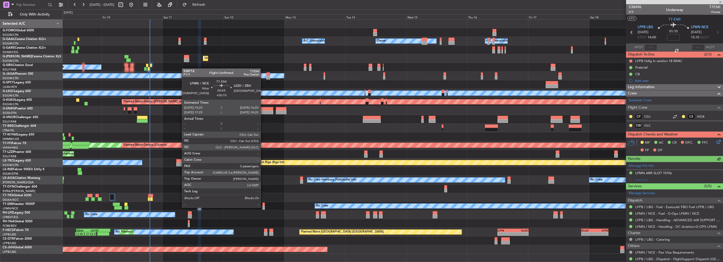
click at [263, 207] on div at bounding box center [263, 208] width 2 height 4
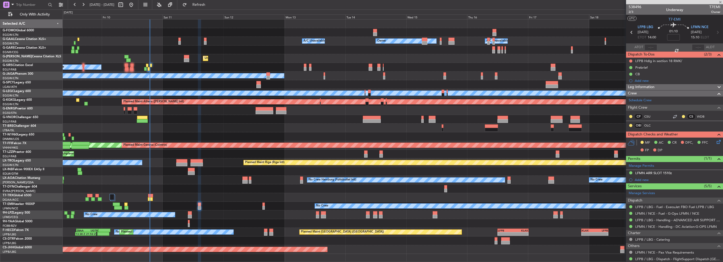
type input "+00:10"
type input "0"
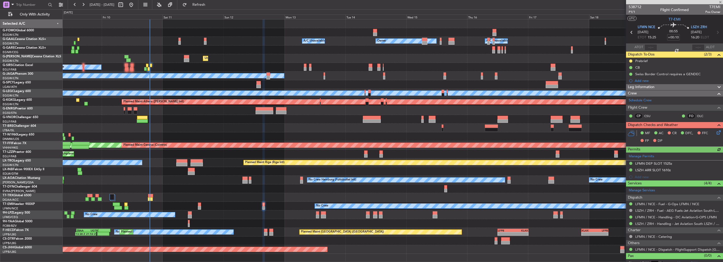
click at [188, 214] on div at bounding box center [190, 213] width 4 height 4
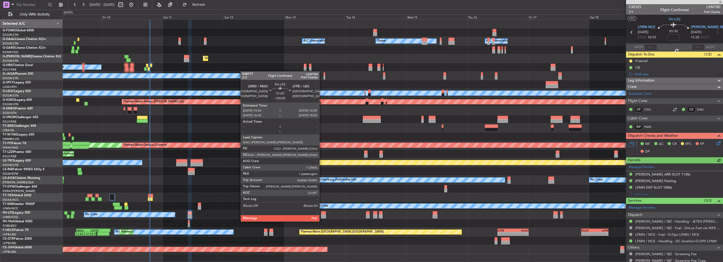
click at [322, 216] on div at bounding box center [323, 217] width 5 height 4
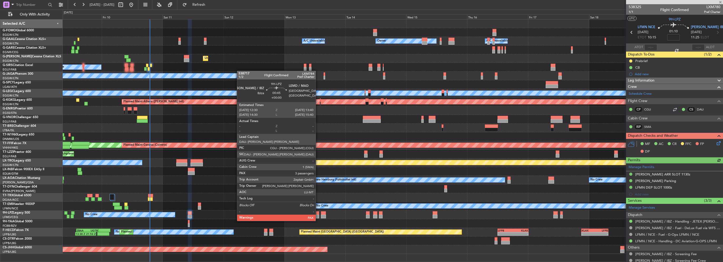
click at [318, 216] on div at bounding box center [317, 217] width 3 height 4
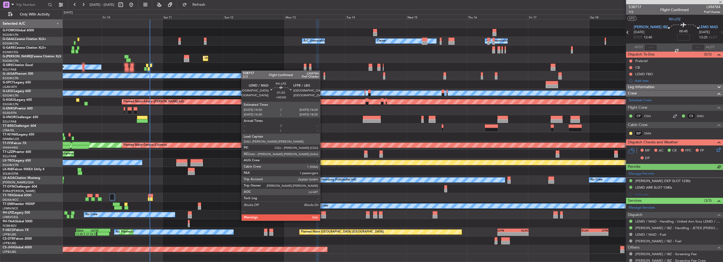
click at [322, 216] on div at bounding box center [323, 217] width 5 height 4
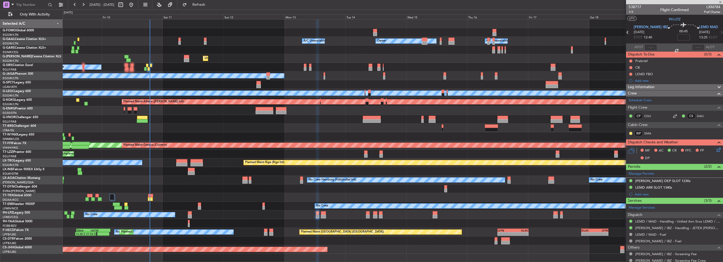
type input "1"
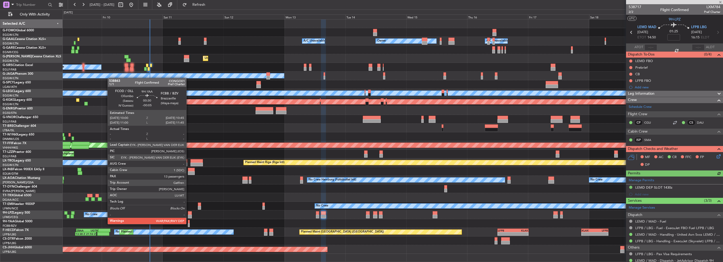
click at [188, 224] on div at bounding box center [189, 226] width 2 height 4
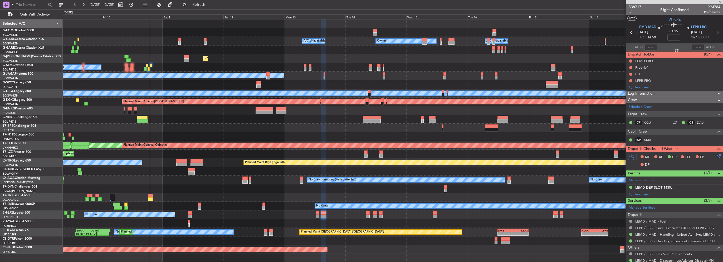
type input "-00:05"
type input "13"
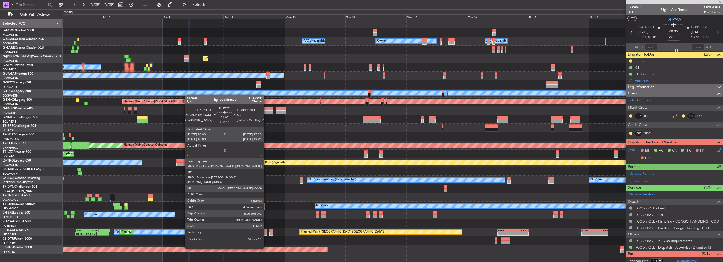
click at [266, 234] on div at bounding box center [265, 234] width 3 height 4
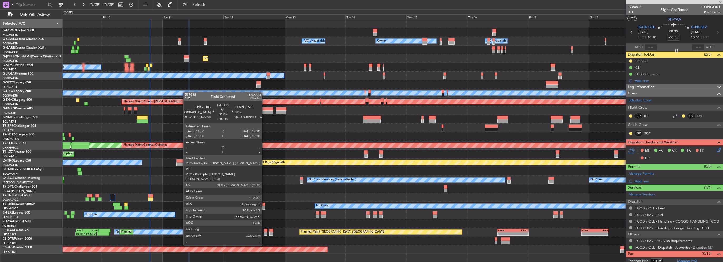
type input "+00:10"
type input "4"
